Goal: Task Accomplishment & Management: Use online tool/utility

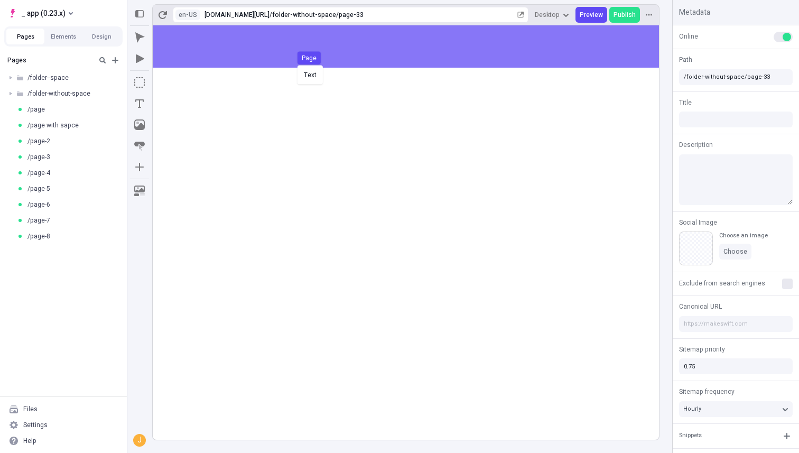
click at [302, 48] on div "Text Page" at bounding box center [399, 226] width 799 height 453
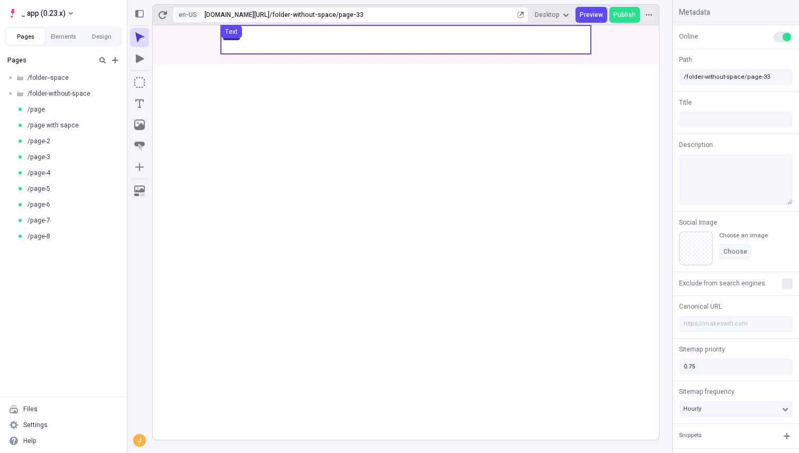
click at [328, 35] on use at bounding box center [406, 39] width 370 height 29
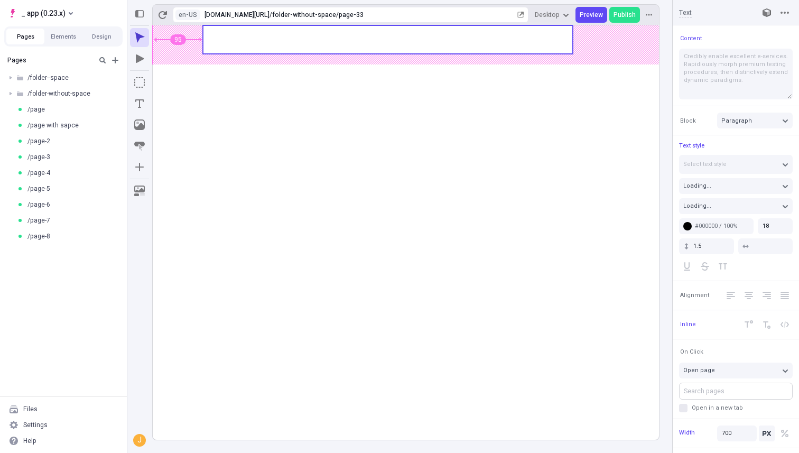
type input "115"
type input "85"
click at [305, 42] on body "_ app (0.23.x) Pages Elements Design Pages /folder--space /folder-without-space…" at bounding box center [399, 226] width 799 height 453
click at [138, 41] on icon "button" at bounding box center [139, 37] width 11 height 11
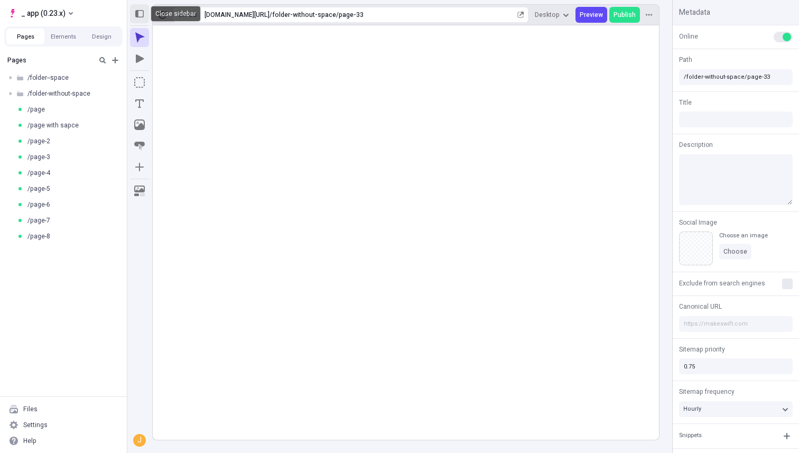
click at [146, 17] on button "button" at bounding box center [139, 13] width 19 height 19
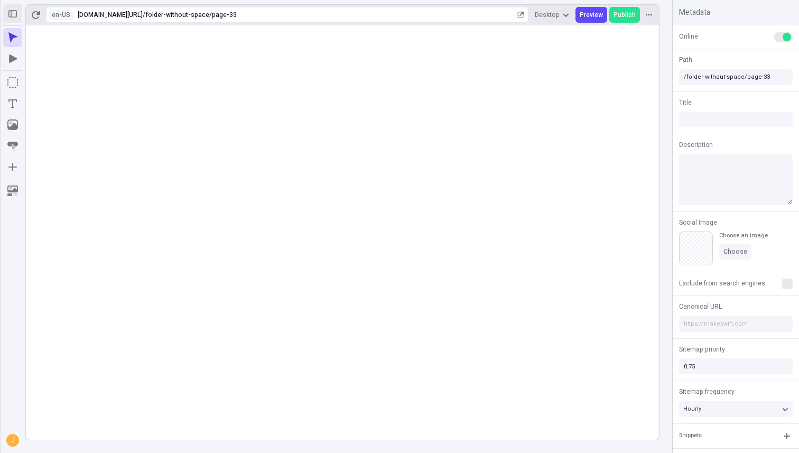
click at [11, 14] on icon "button" at bounding box center [12, 13] width 8 height 7
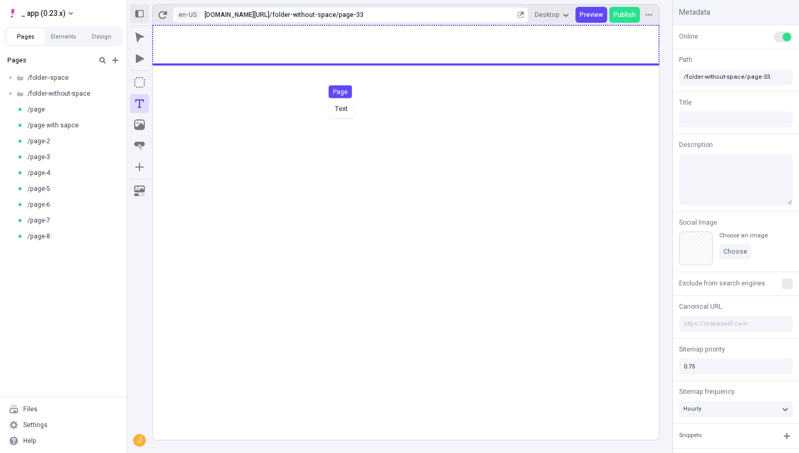
click at [326, 98] on div "Text Page" at bounding box center [399, 226] width 799 height 453
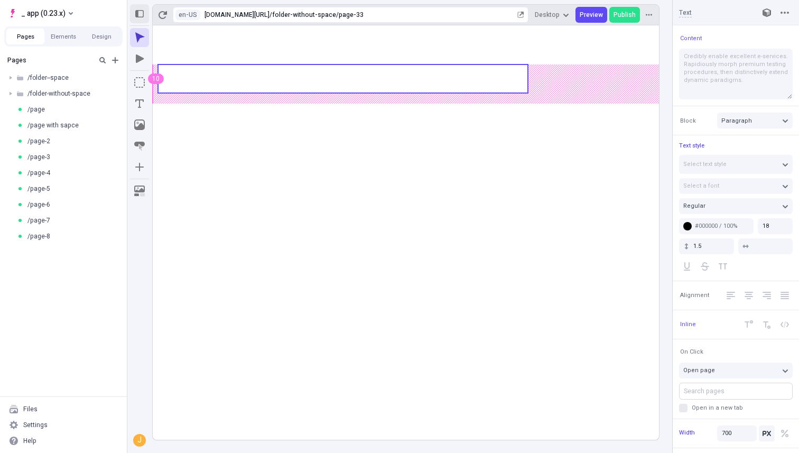
type input "115"
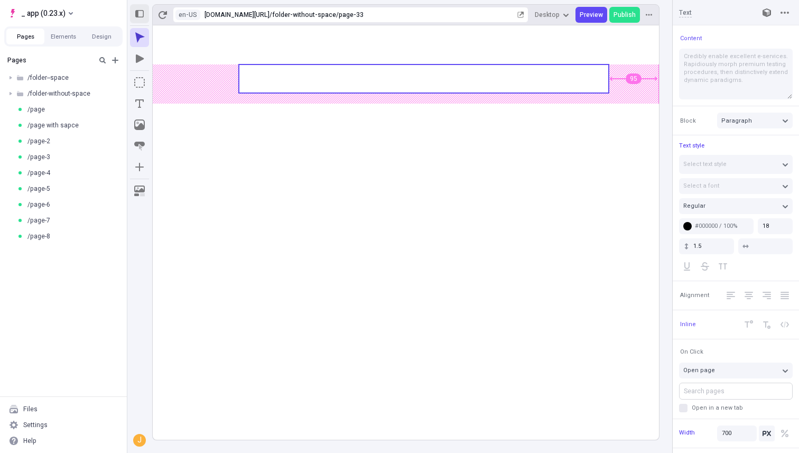
type input "110"
type input "100"
click at [321, 69] on body "_ app (0.23.x) Pages Elements Design Pages /folder--space /folder-without-space…" at bounding box center [399, 226] width 799 height 453
